Goal: Transaction & Acquisition: Purchase product/service

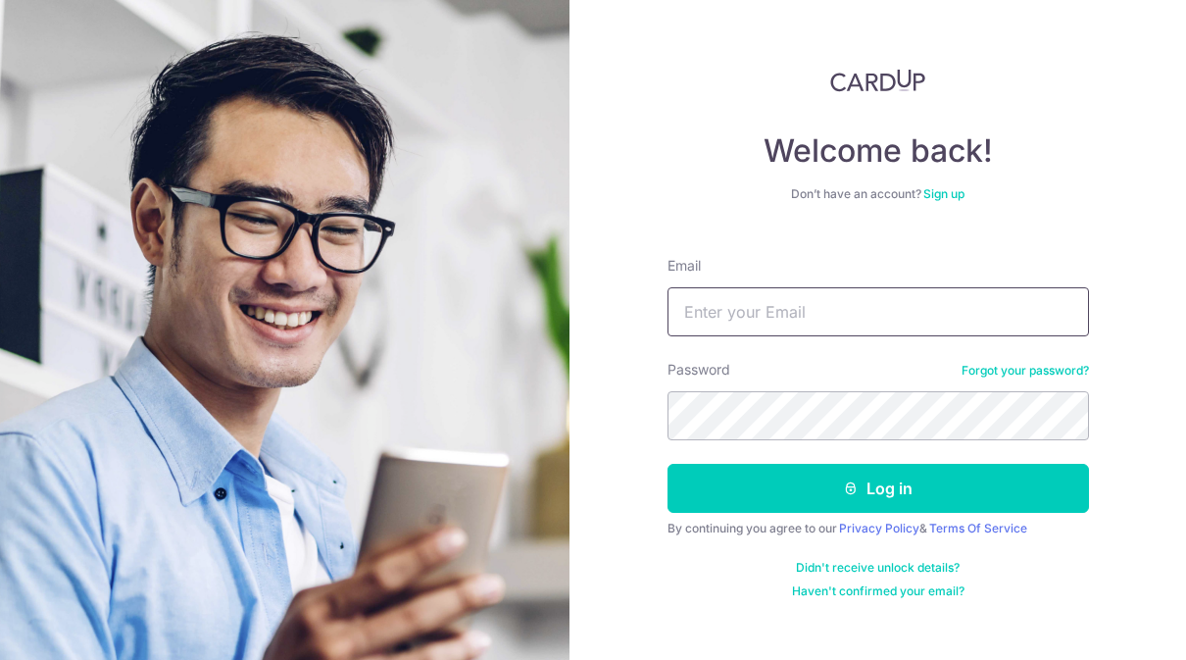
click at [734, 314] on input "Email" at bounding box center [877, 311] width 421 height 49
type input "Jananhoe@gmail.com"
click at [877, 488] on button "Log in" at bounding box center [877, 488] width 421 height 49
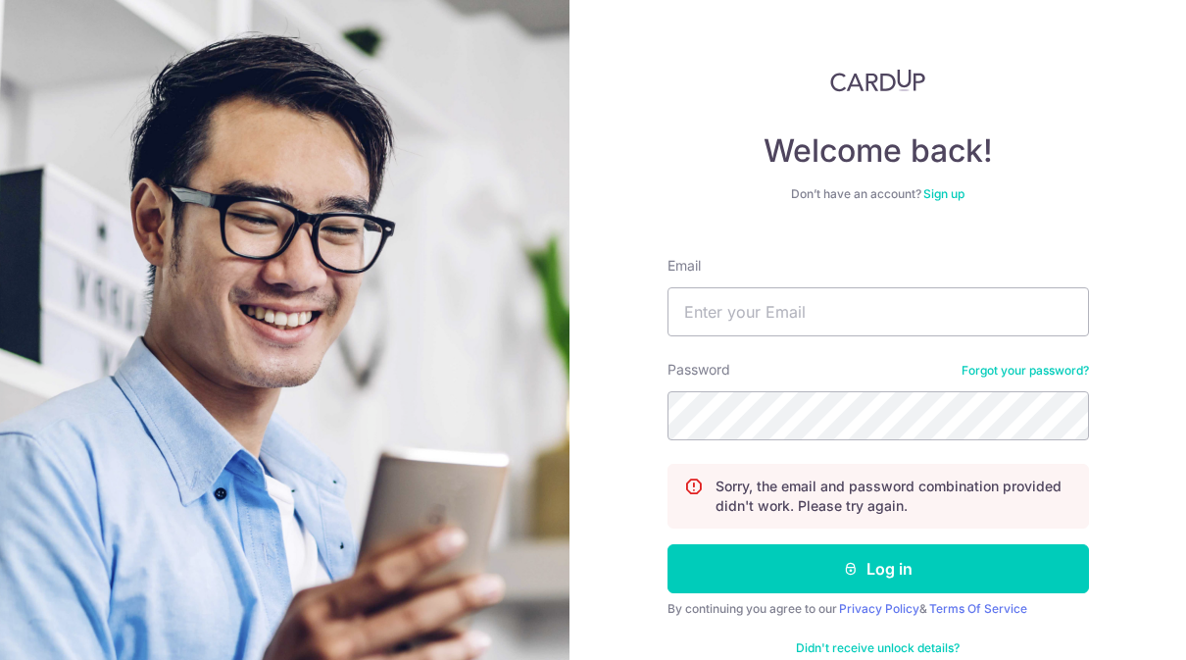
click at [781, 338] on form "Email Password Forgot your password? Sorry, the email and password combination …" at bounding box center [877, 460] width 421 height 438
click at [774, 318] on input "Email" at bounding box center [877, 311] width 421 height 49
type input "[EMAIL_ADDRESS][DOMAIN_NAME]"
click at [877, 568] on button "Log in" at bounding box center [877, 568] width 421 height 49
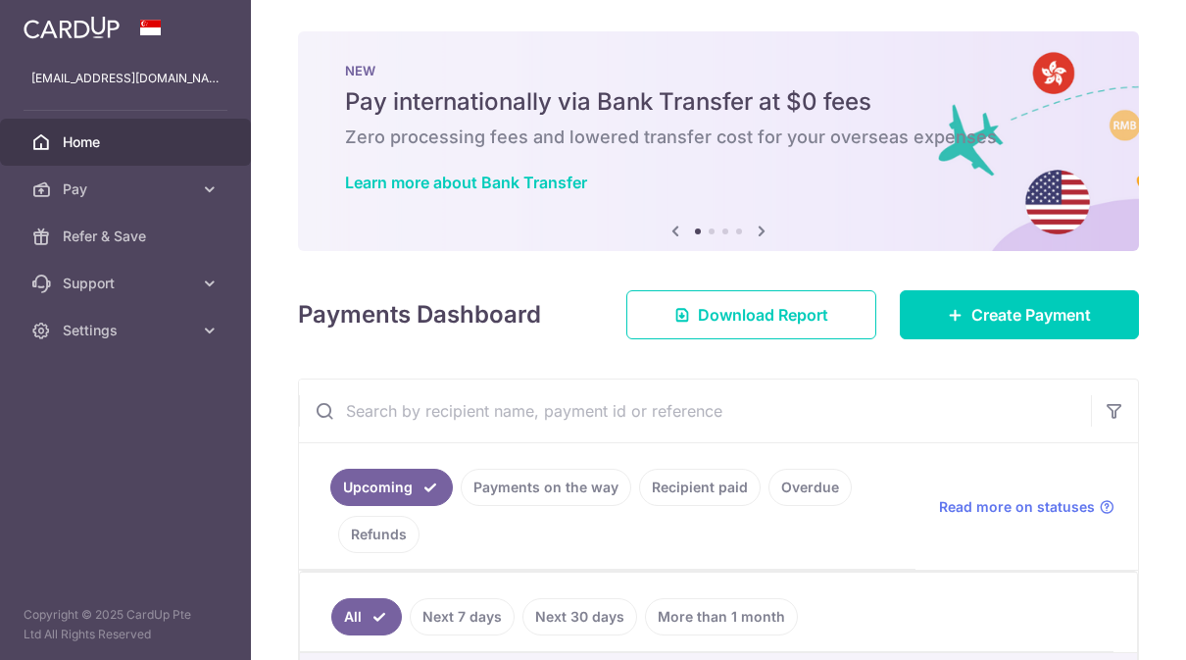
scroll to position [30, 0]
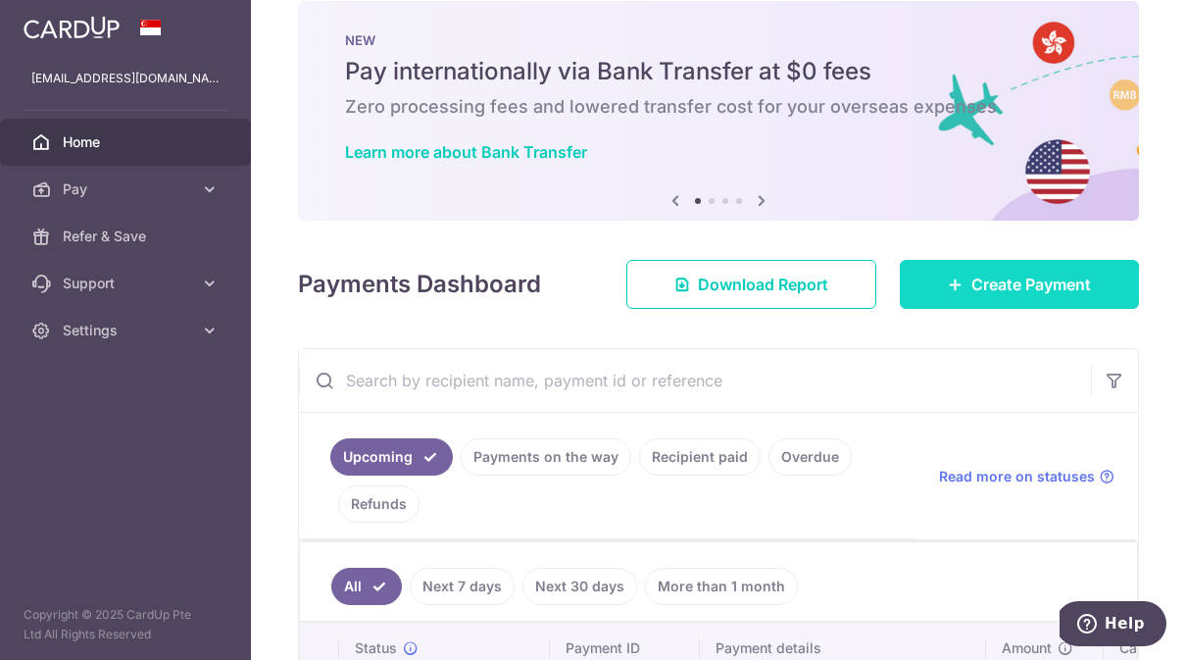
click at [959, 309] on link "Create Payment" at bounding box center [1019, 284] width 239 height 49
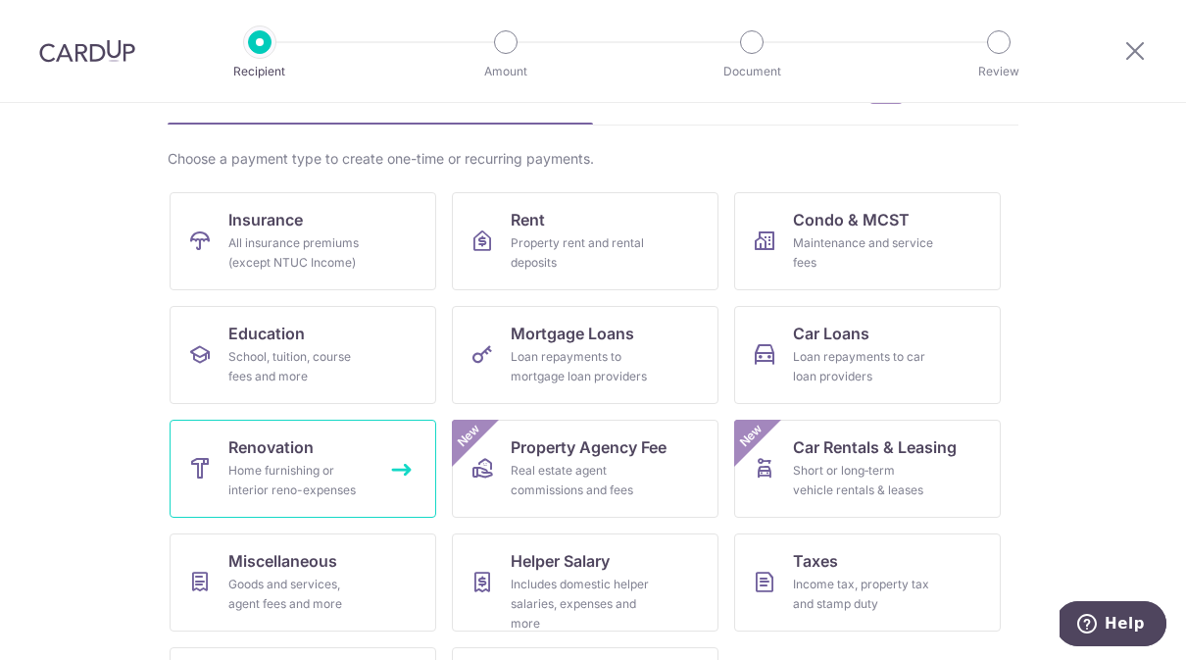
scroll to position [116, 0]
click at [328, 475] on div "Home furnishing or interior reno-expenses" at bounding box center [298, 481] width 141 height 39
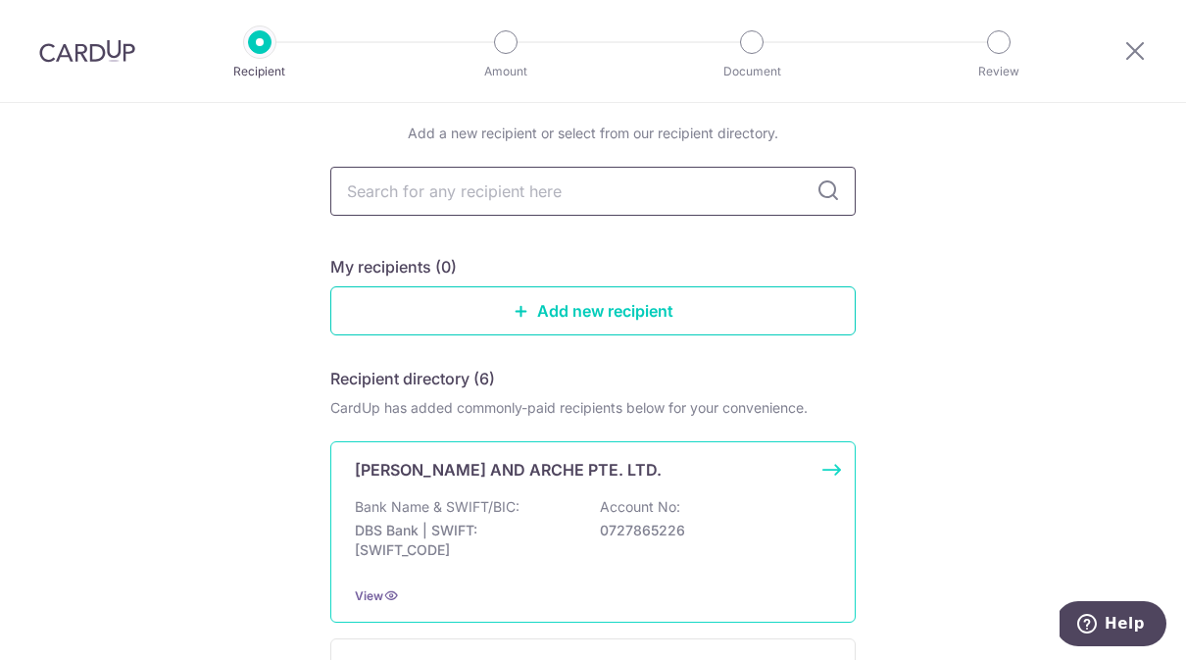
scroll to position [68, 0]
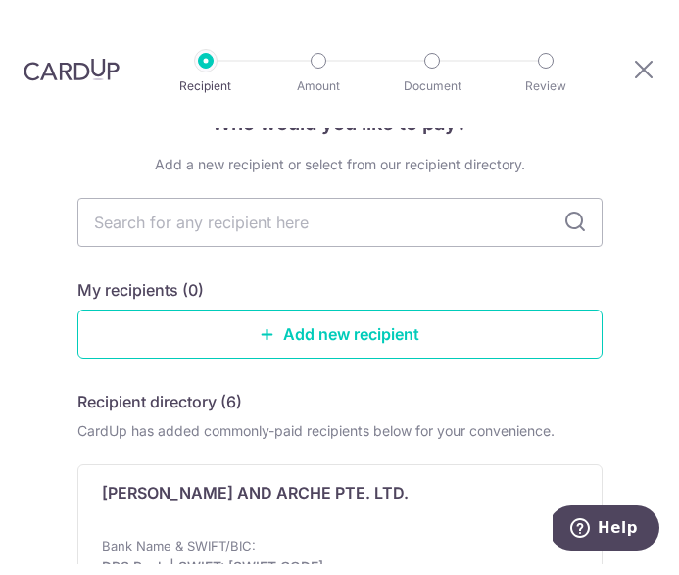
scroll to position [0, 0]
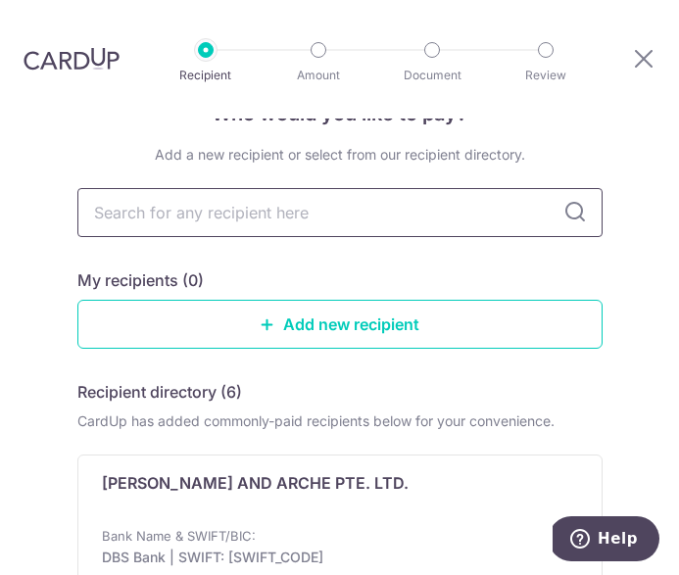
click at [335, 224] on input "text" at bounding box center [339, 212] width 525 height 49
type input "Chengyi"
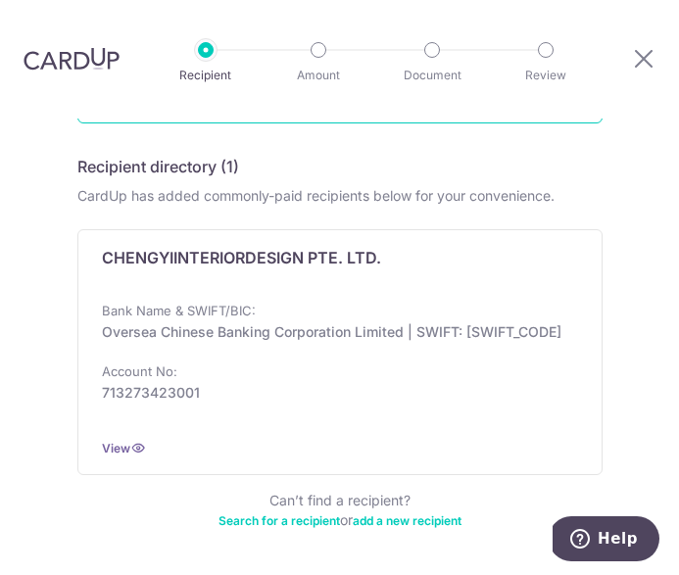
scroll to position [292, 0]
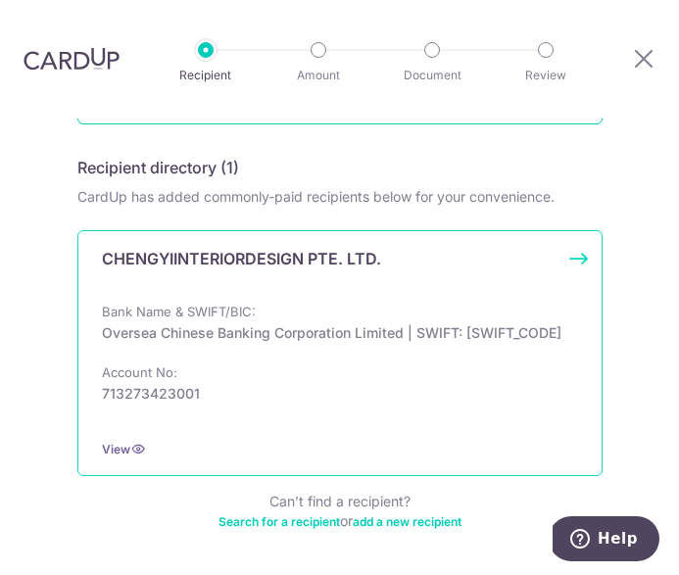
click at [250, 343] on p "Oversea Chinese Banking Corporation Limited | SWIFT: OCBCSGSGXXX" at bounding box center [334, 333] width 465 height 20
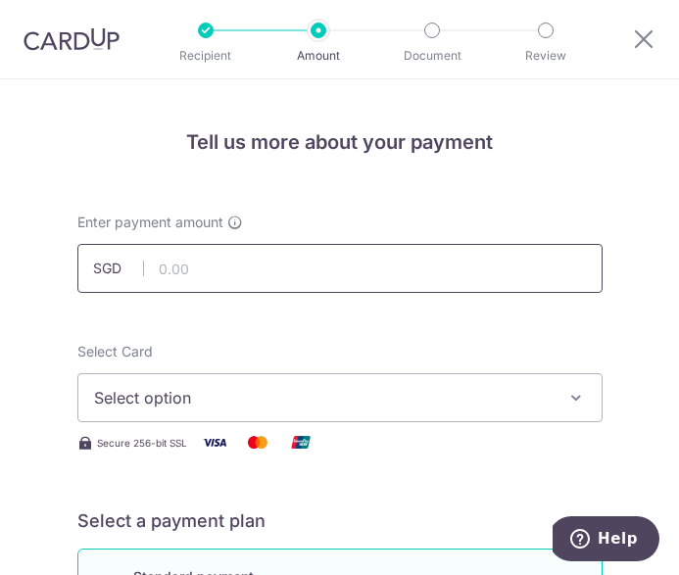
click at [201, 274] on input "text" at bounding box center [339, 268] width 525 height 49
click at [194, 284] on input "text" at bounding box center [339, 268] width 525 height 49
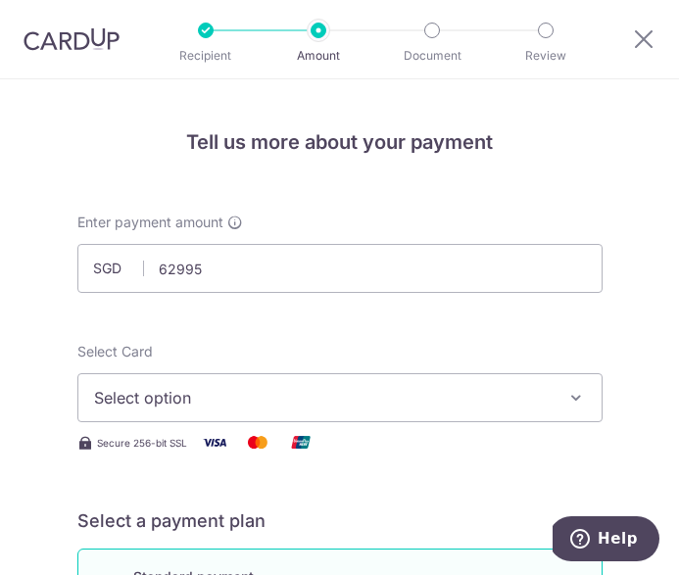
type input "62,995.00"
click at [227, 400] on span "Select option" at bounding box center [326, 398] width 465 height 24
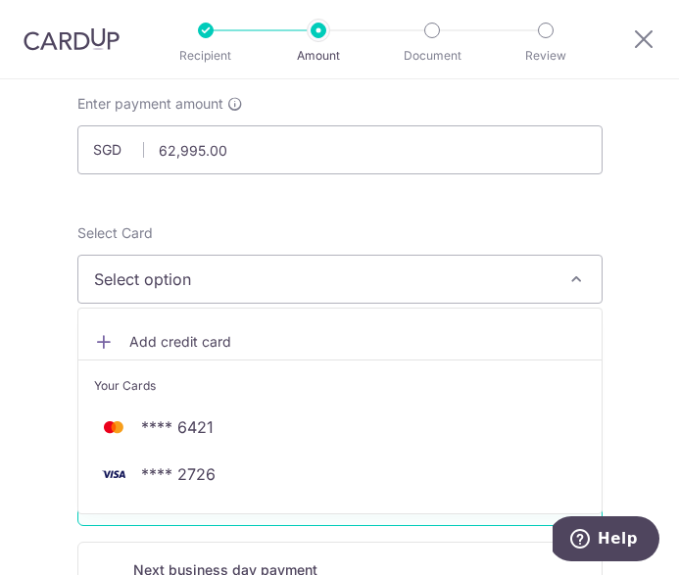
scroll to position [152, 0]
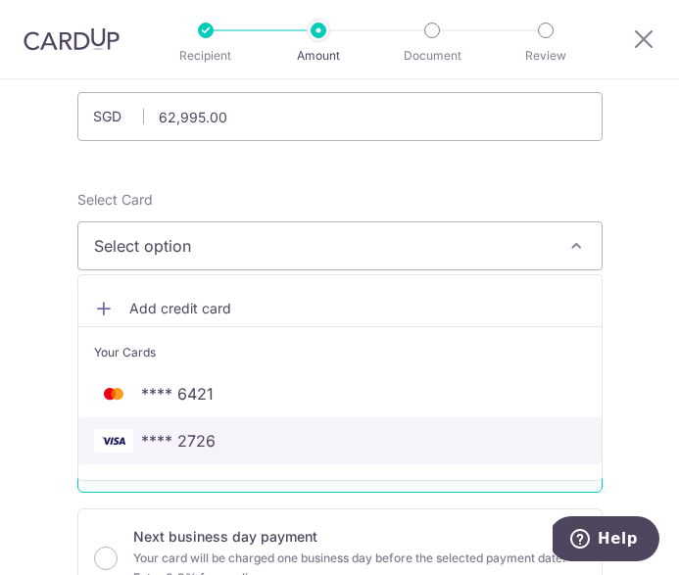
click at [193, 453] on link "**** 2726" at bounding box center [339, 440] width 523 height 47
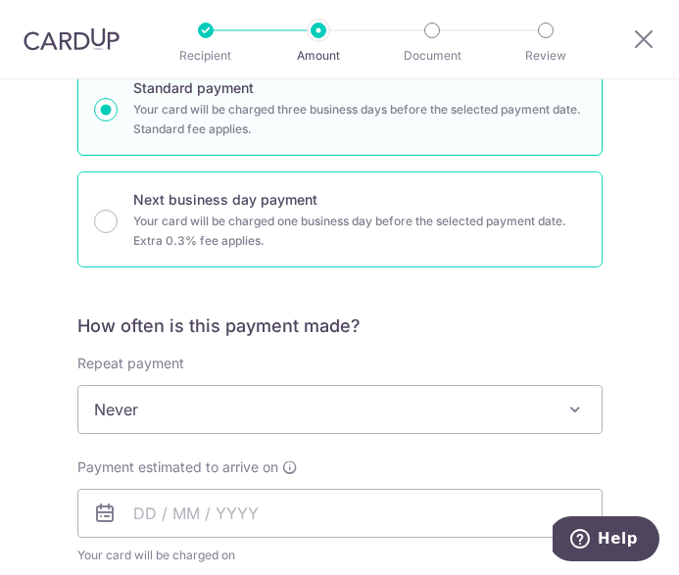
scroll to position [499, 0]
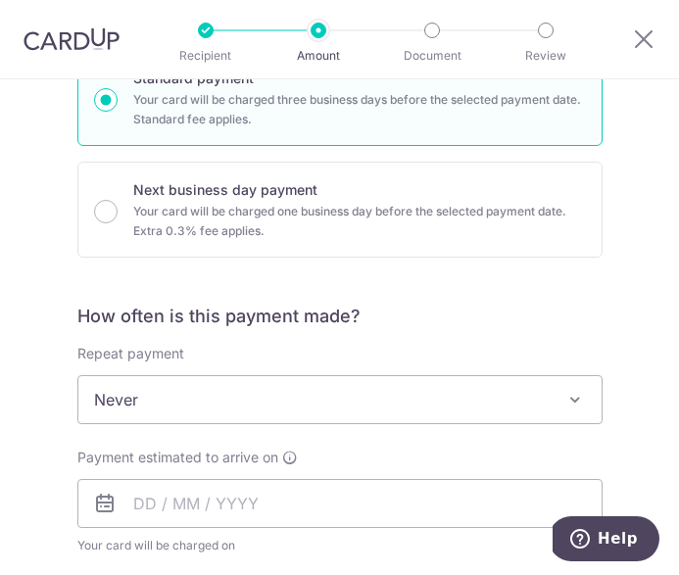
click at [170, 410] on span "Never" at bounding box center [339, 399] width 523 height 47
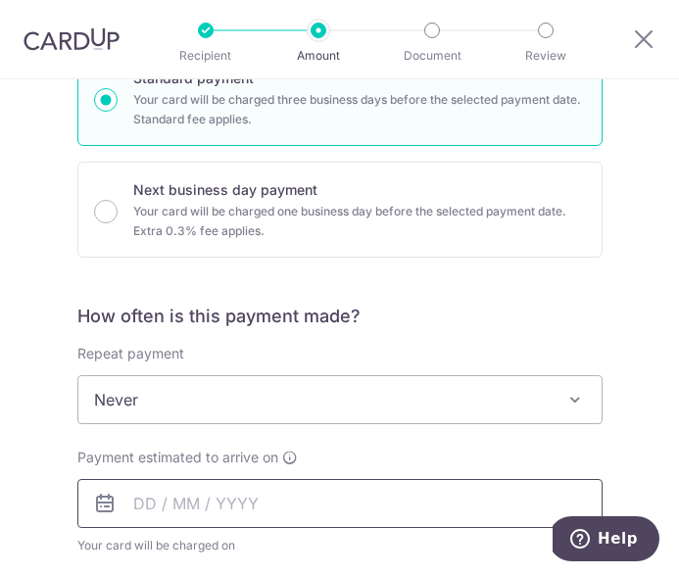
click at [189, 512] on input "text" at bounding box center [339, 503] width 525 height 49
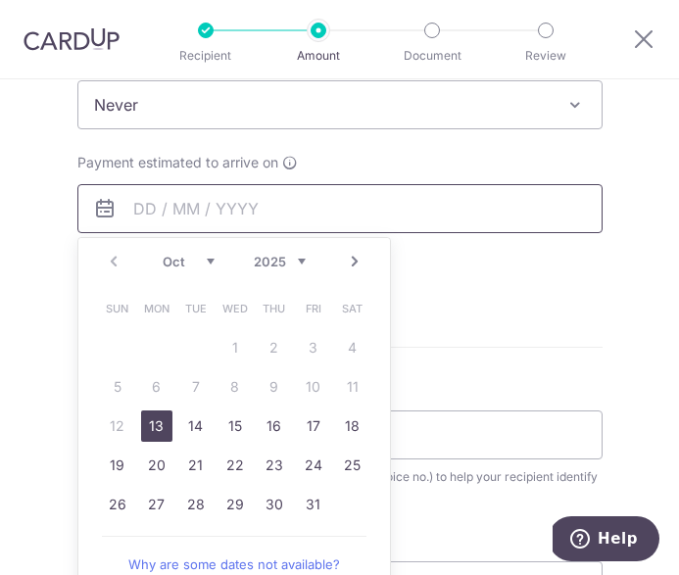
scroll to position [800, 0]
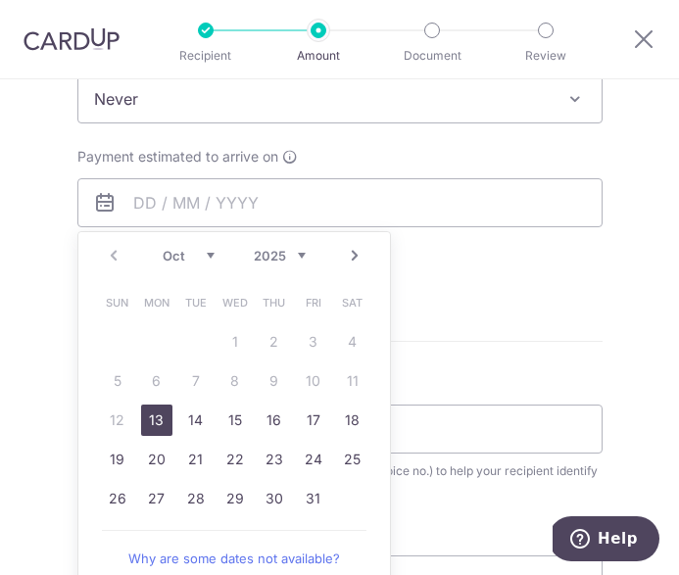
click at [156, 425] on link "13" at bounding box center [156, 420] width 31 height 31
type input "13/10/2025"
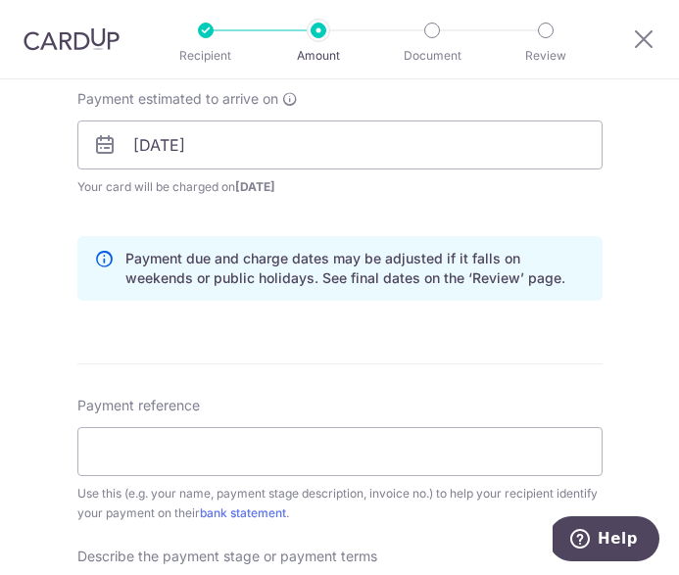
scroll to position [864, 0]
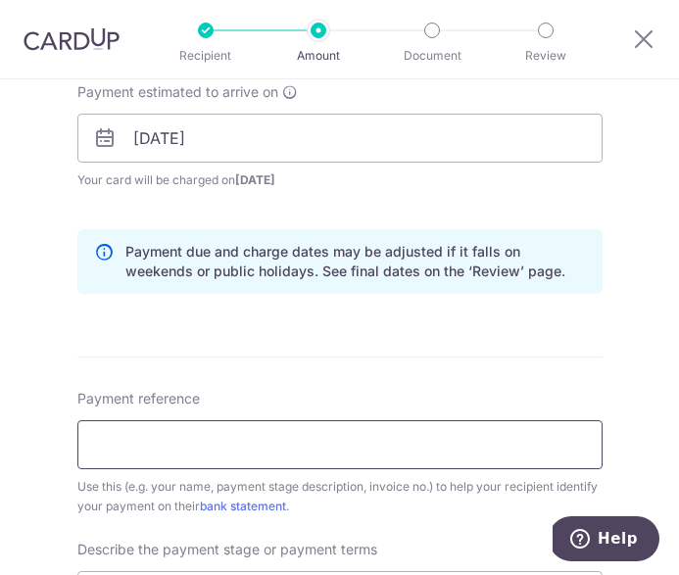
click at [162, 461] on input "Payment reference" at bounding box center [339, 444] width 525 height 49
click button "Add Card" at bounding box center [0, 0] width 0 height 0
type input "J"
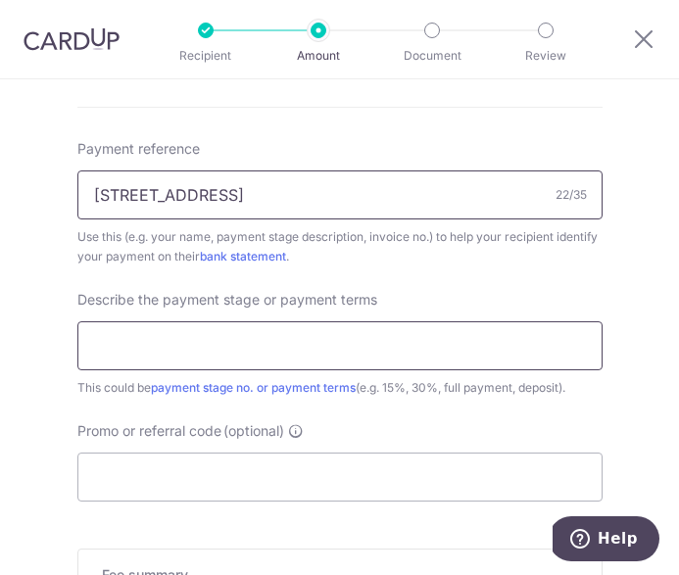
scroll to position [1119, 0]
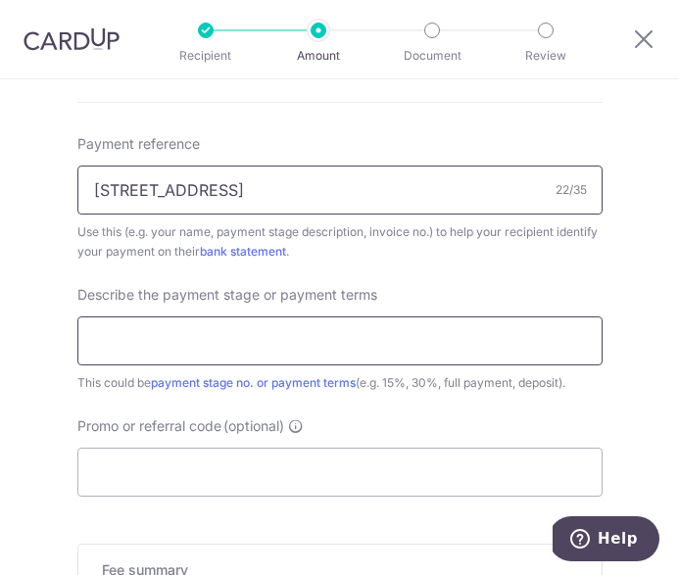
type input "16 Toh Yi Drive #08-41"
click at [205, 351] on input "text" at bounding box center [339, 341] width 525 height 49
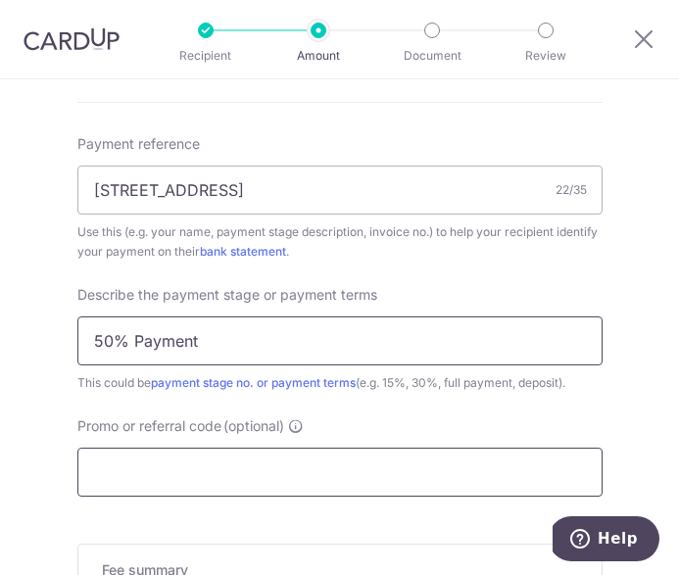
type input "50% Payment"
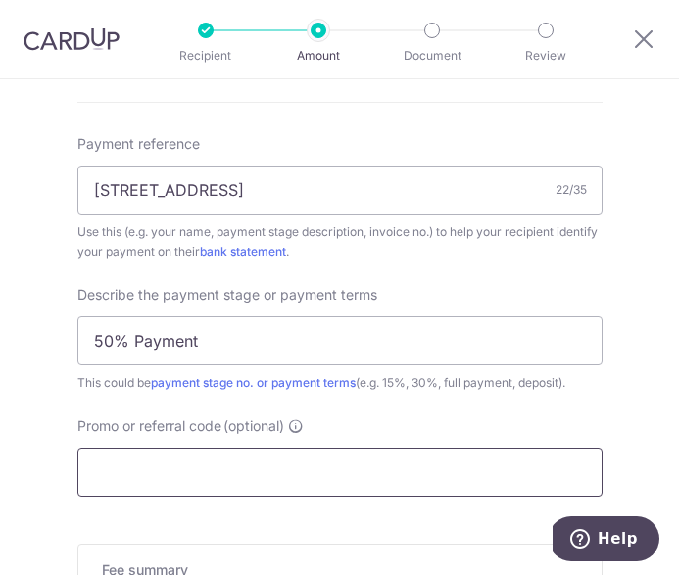
click at [167, 475] on input "Promo or referral code (optional)" at bounding box center [339, 472] width 525 height 49
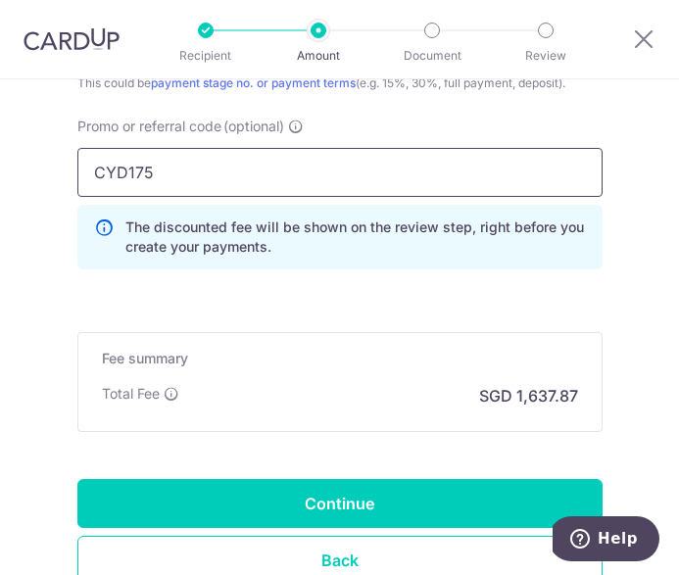
scroll to position [1461, 0]
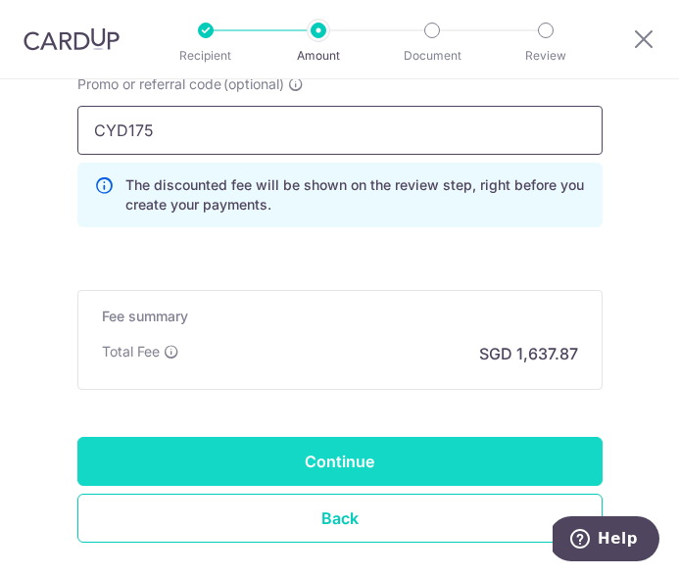
type input "CYD175"
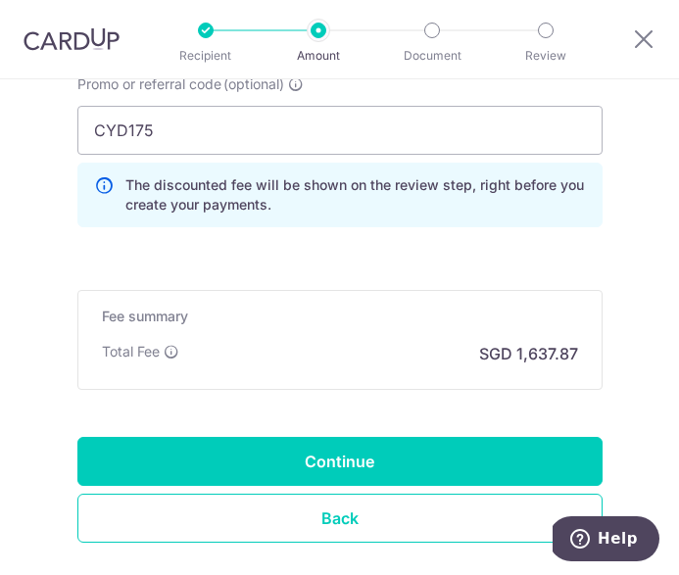
click at [286, 462] on input "Continue" at bounding box center [339, 461] width 525 height 49
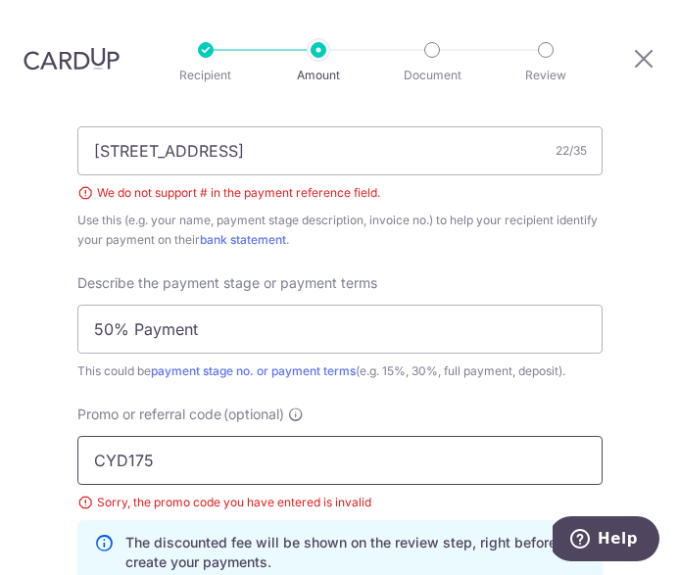
scroll to position [1164, 0]
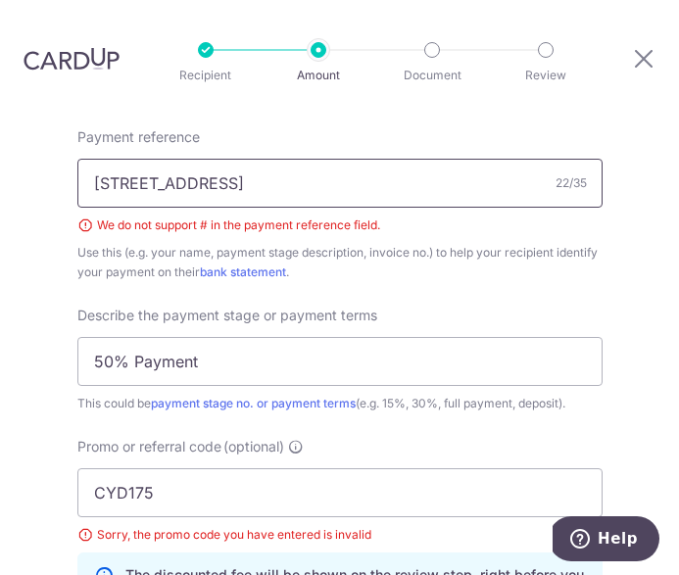
click at [217, 159] on input "[STREET_ADDRESS]" at bounding box center [339, 183] width 525 height 49
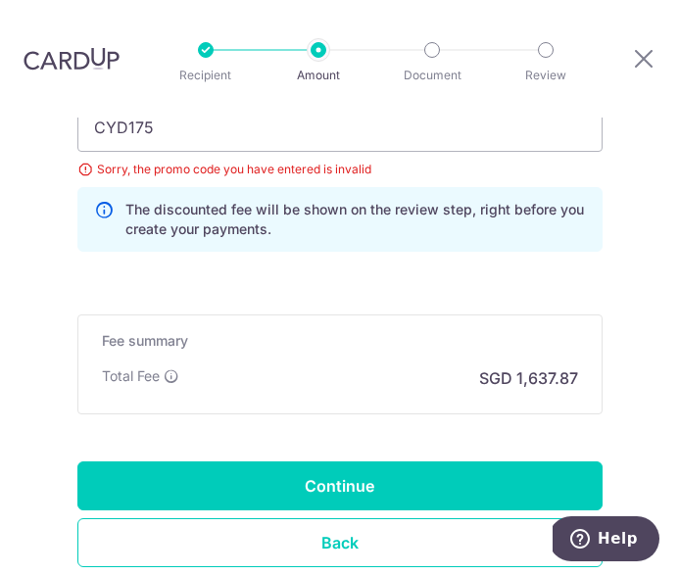
scroll to position [1485, 0]
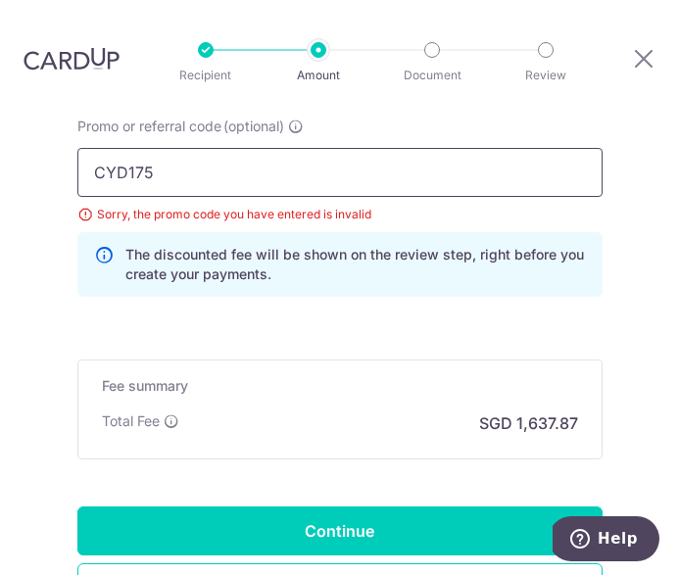
type input "16 Toh Yi Drive 08-41"
click at [118, 148] on input "CYD175" at bounding box center [339, 172] width 525 height 49
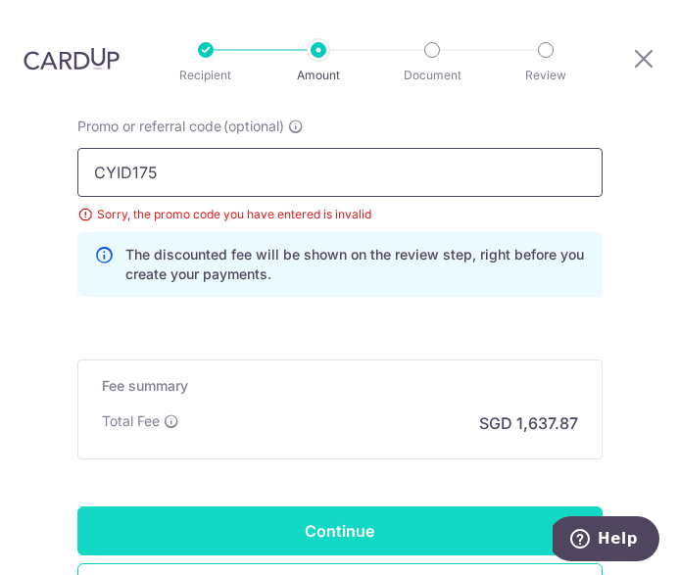
type input "CYID175"
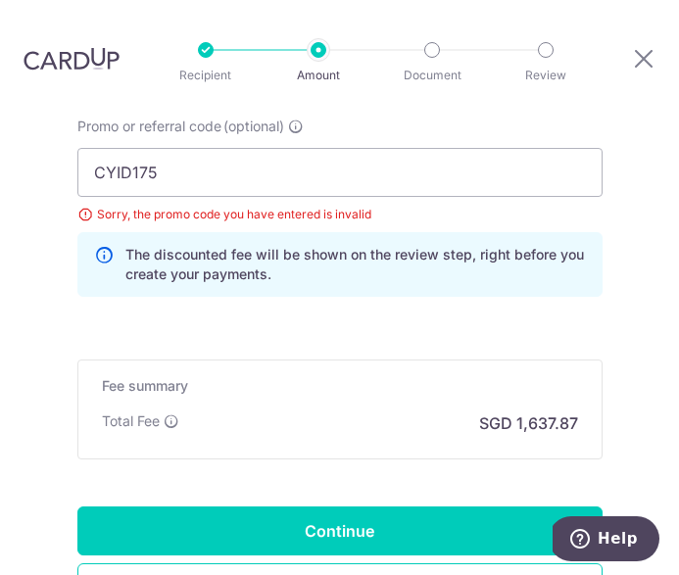
click at [305, 507] on input "Continue" at bounding box center [339, 531] width 525 height 49
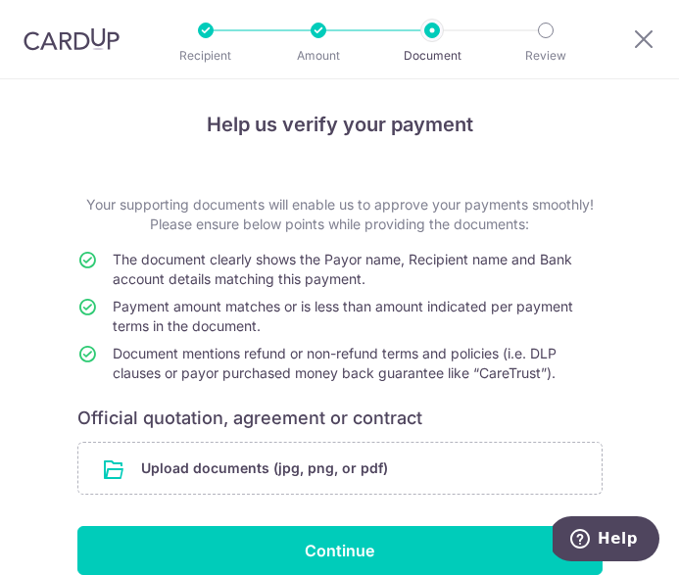
scroll to position [17, 0]
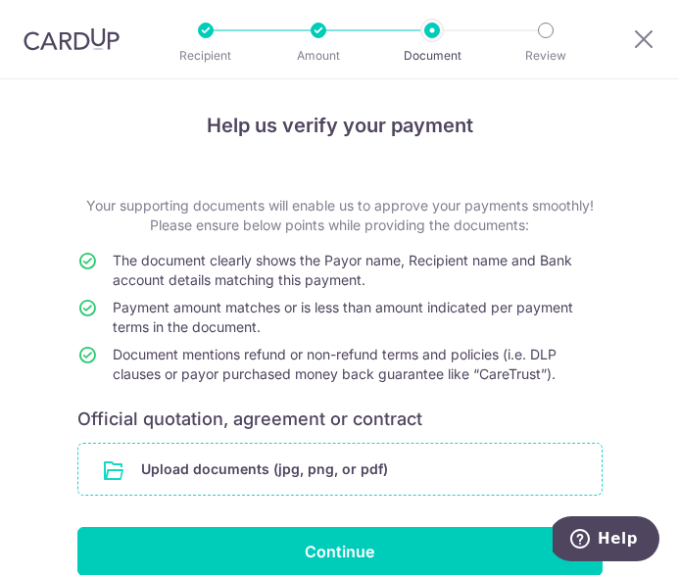
click at [206, 470] on input "file" at bounding box center [339, 469] width 523 height 51
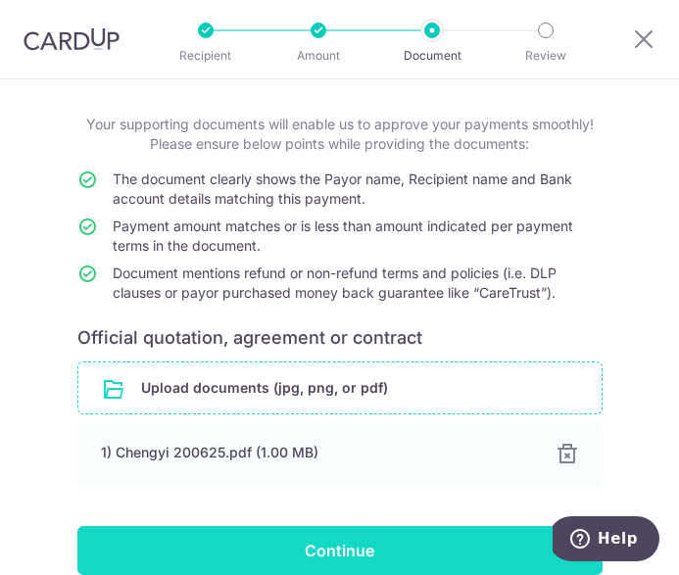
scroll to position [97, 0]
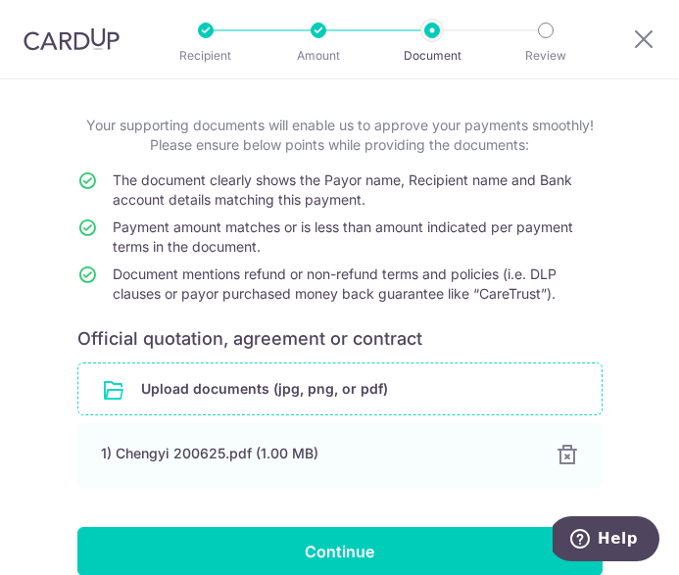
click at [338, 549] on input "Continue" at bounding box center [339, 551] width 525 height 49
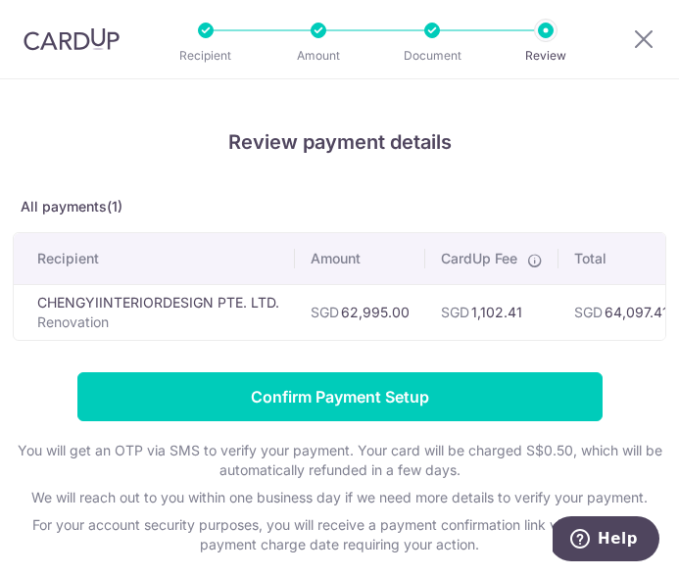
scroll to position [18, 0]
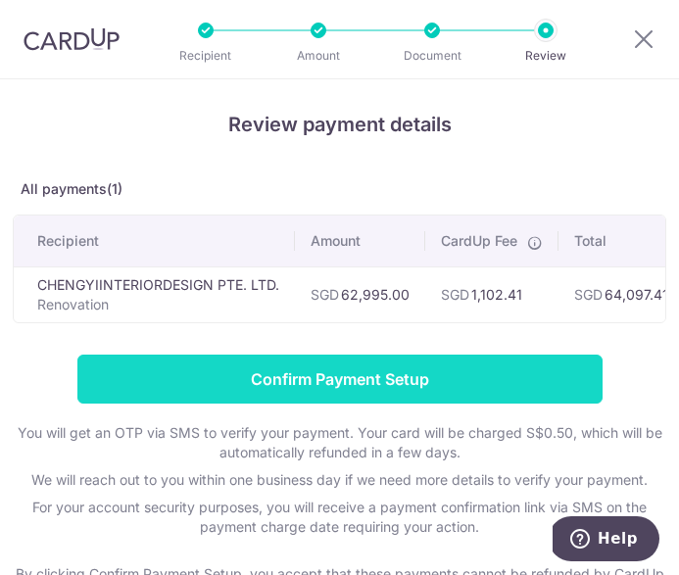
click at [191, 389] on input "Confirm Payment Setup" at bounding box center [339, 379] width 525 height 49
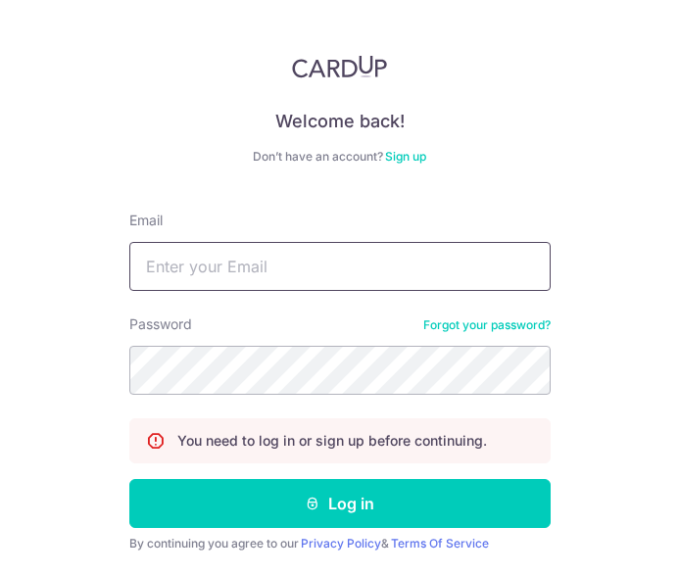
click at [285, 280] on input "Email" at bounding box center [339, 266] width 421 height 49
type input "[EMAIL_ADDRESS][DOMAIN_NAME]"
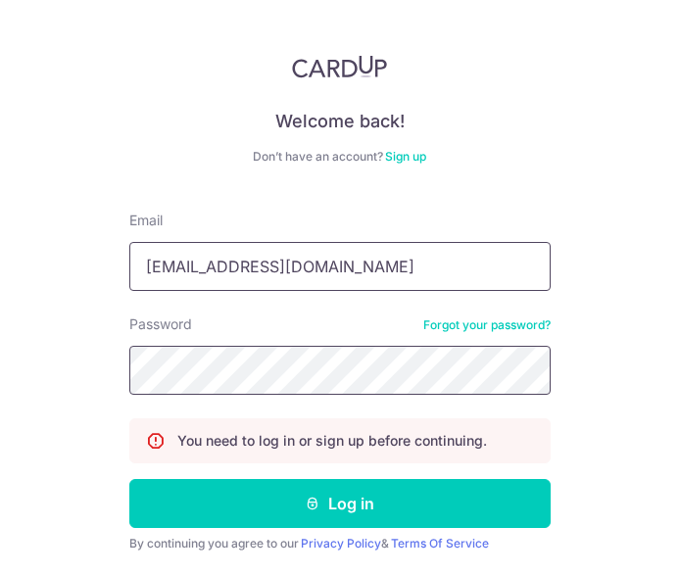
click at [339, 504] on button "Log in" at bounding box center [339, 503] width 421 height 49
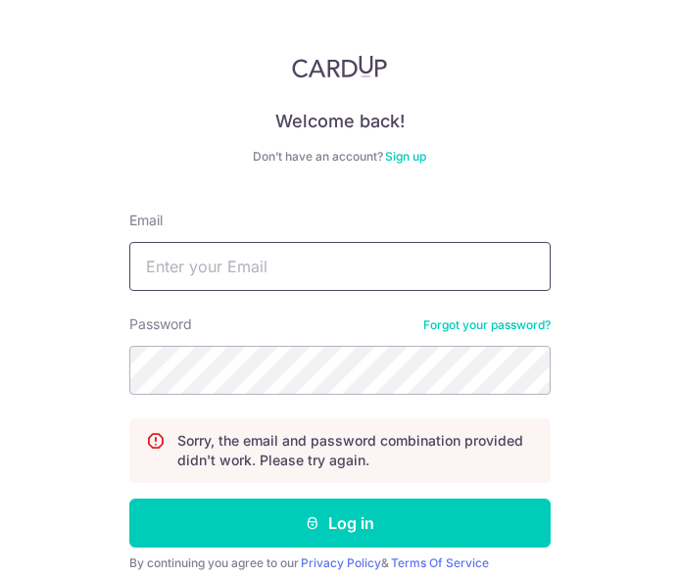
click at [284, 256] on input "Email" at bounding box center [339, 266] width 421 height 49
type input "[EMAIL_ADDRESS][DOMAIN_NAME]"
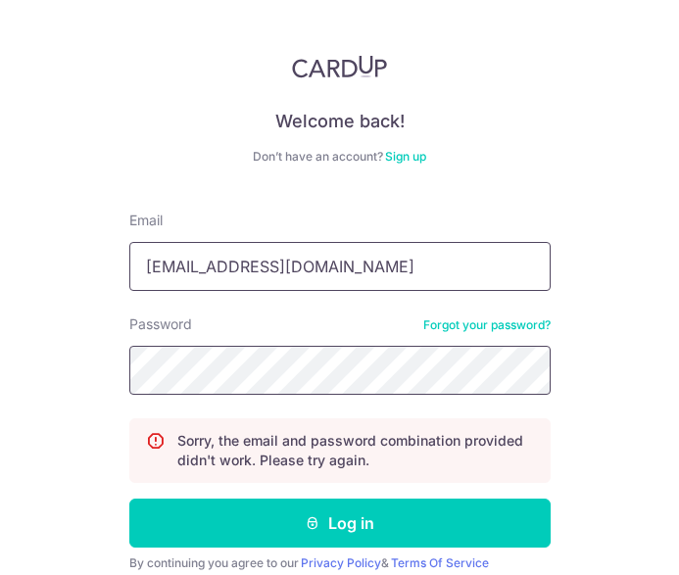
click at [339, 523] on button "Log in" at bounding box center [339, 523] width 421 height 49
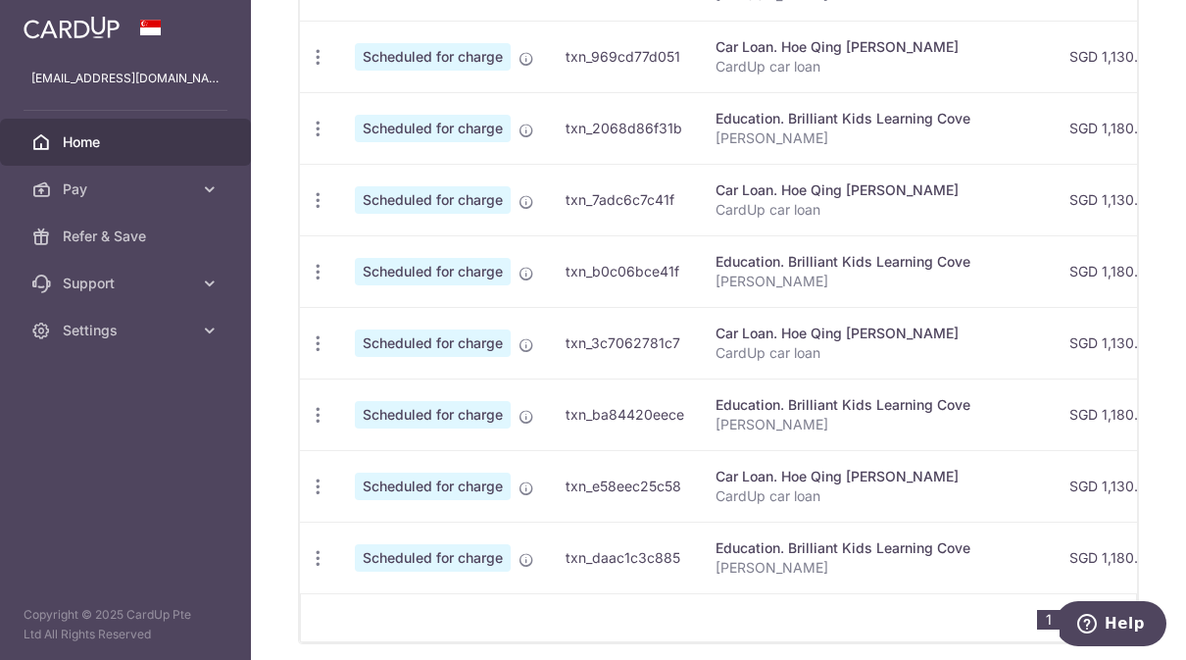
scroll to position [825, 0]
click at [678, 574] on link "2" at bounding box center [1080, 619] width 24 height 24
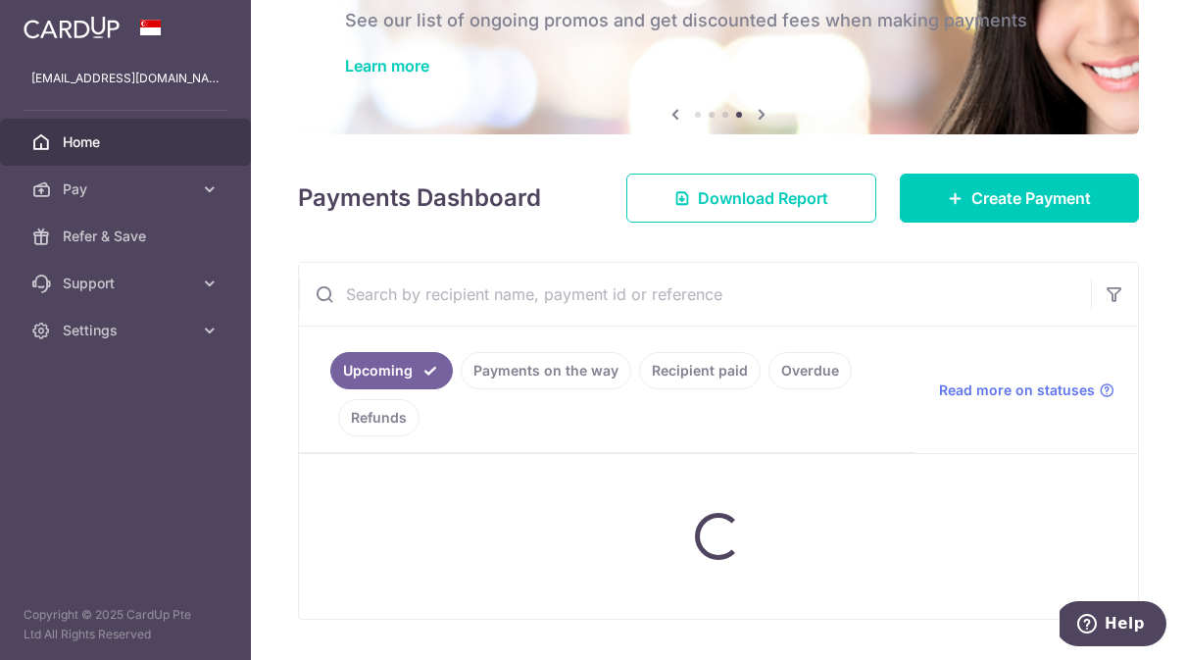
click at [430, 325] on input "text" at bounding box center [695, 294] width 792 height 63
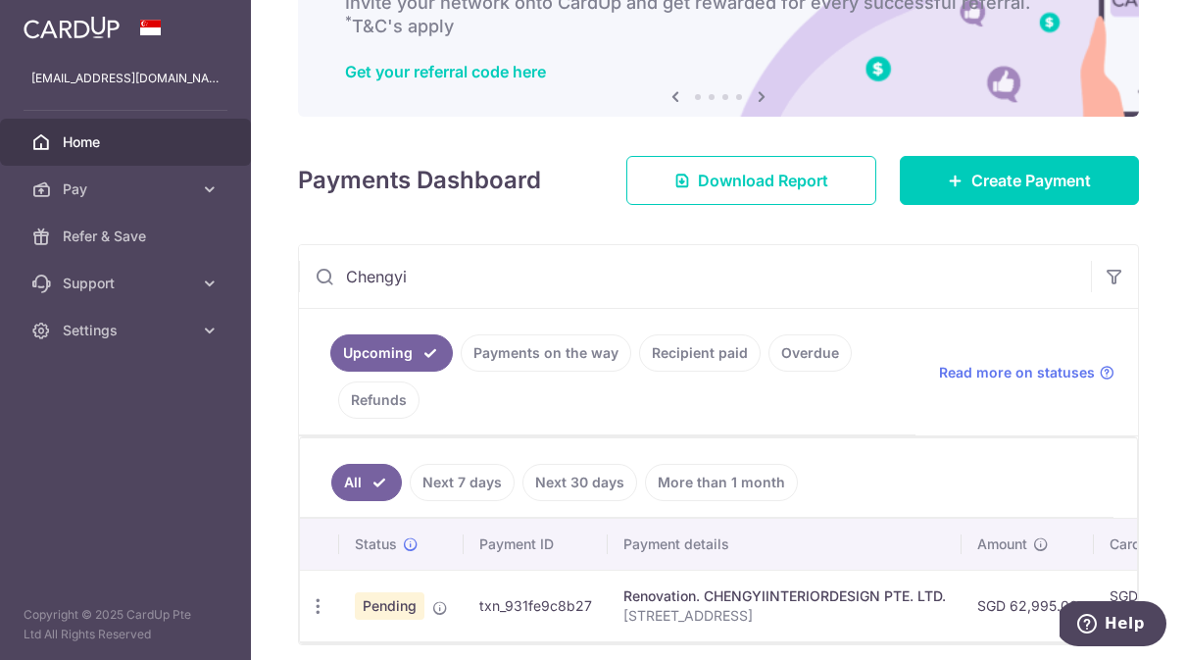
scroll to position [134, 0]
type input "Chengyi"
drag, startPoint x: 430, startPoint y: 366, endPoint x: 472, endPoint y: 518, distance: 158.6
click at [0, 0] on html "jananhoe@gmail.com Home Pay Payments Recipients Cards Refer & Save Support FAQ …" at bounding box center [593, 330] width 1186 height 660
click at [645, 501] on link "More than 1 month" at bounding box center [721, 482] width 153 height 37
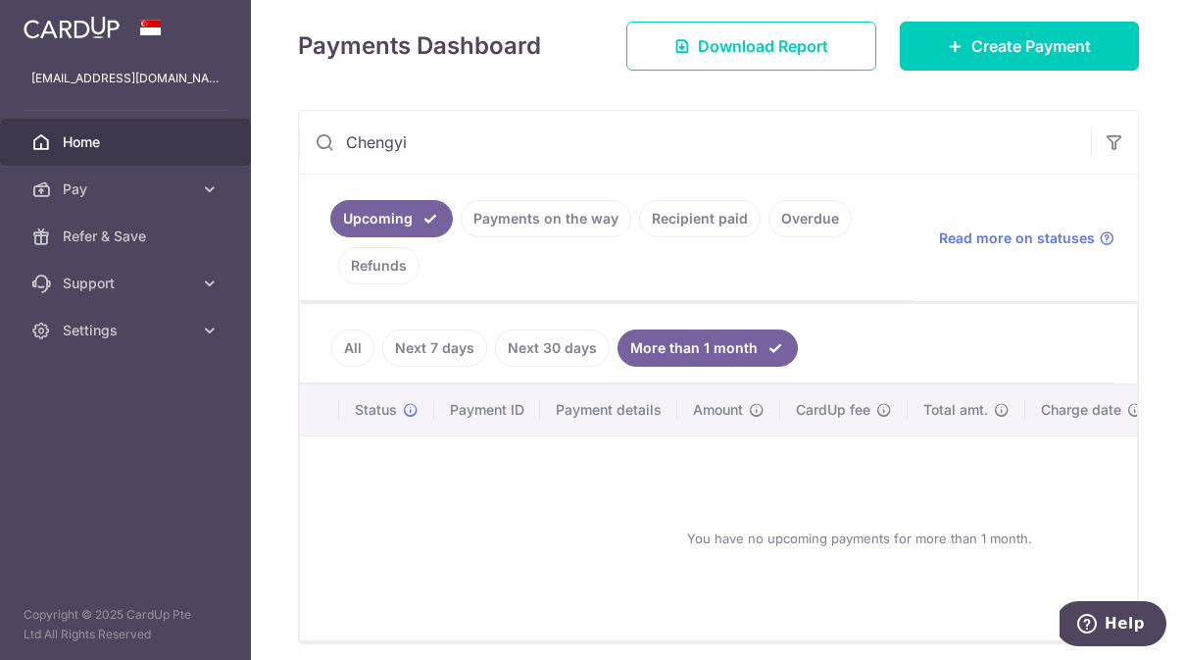
scroll to position [268, 0]
drag, startPoint x: 472, startPoint y: 518, endPoint x: 435, endPoint y: 304, distance: 217.8
click at [0, 0] on html "jananhoe@gmail.com Home Pay Payments Recipients Cards Refer & Save Support FAQ …" at bounding box center [593, 330] width 1186 height 660
click at [639, 238] on link "Recipient paid" at bounding box center [700, 219] width 122 height 37
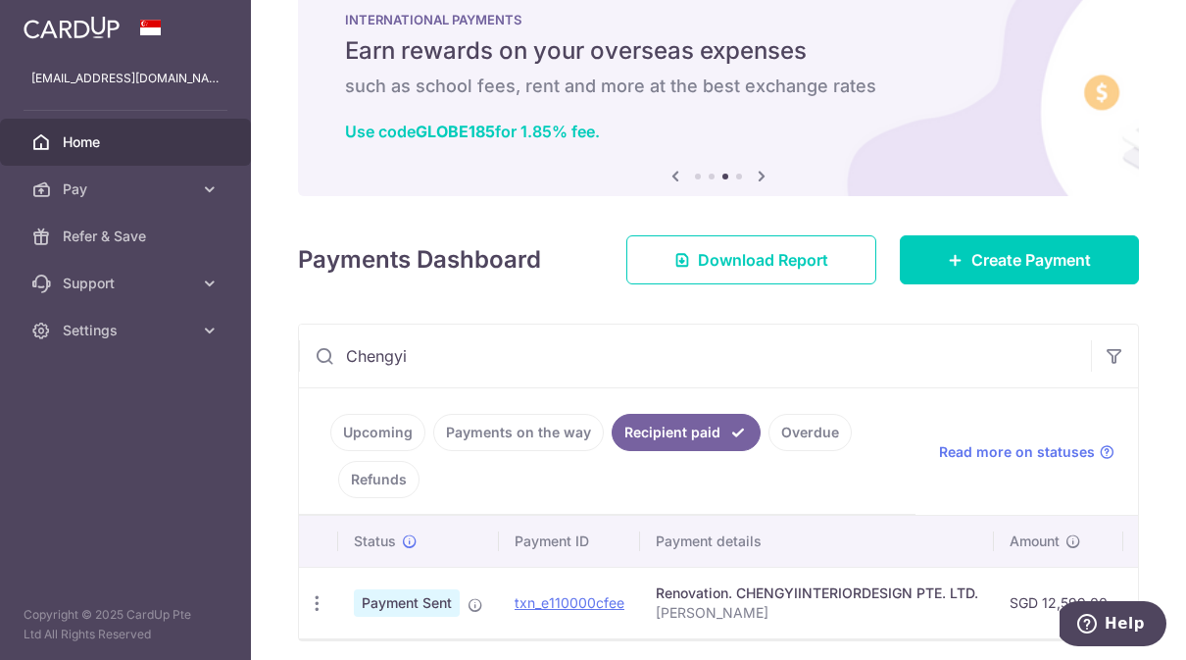
scroll to position [51, 0]
